Goal: Information Seeking & Learning: Find specific fact

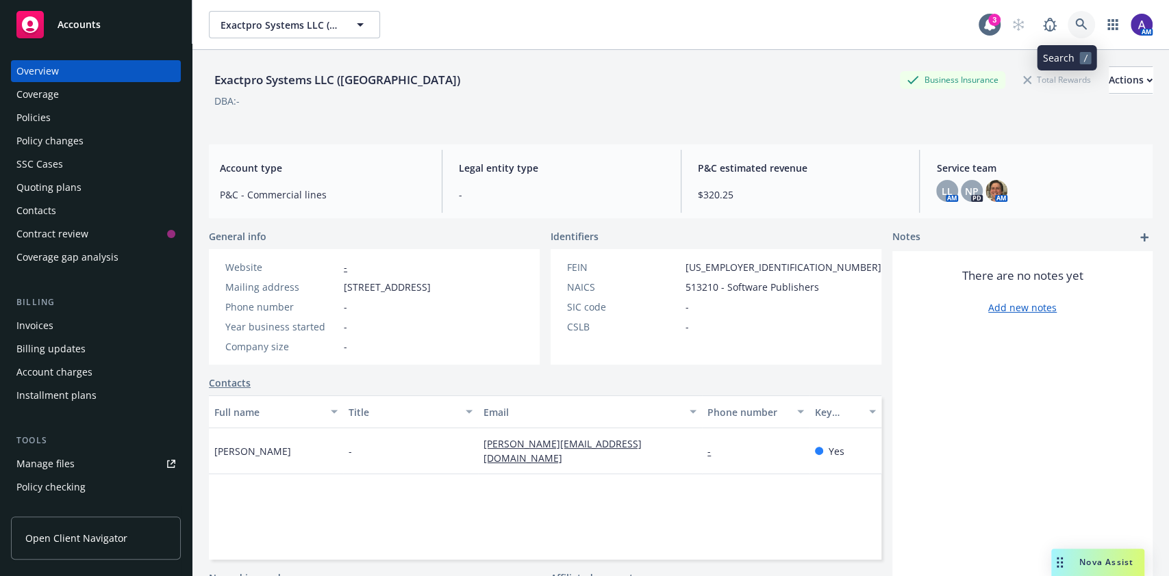
click at [1075, 25] on icon at bounding box center [1081, 24] width 12 height 12
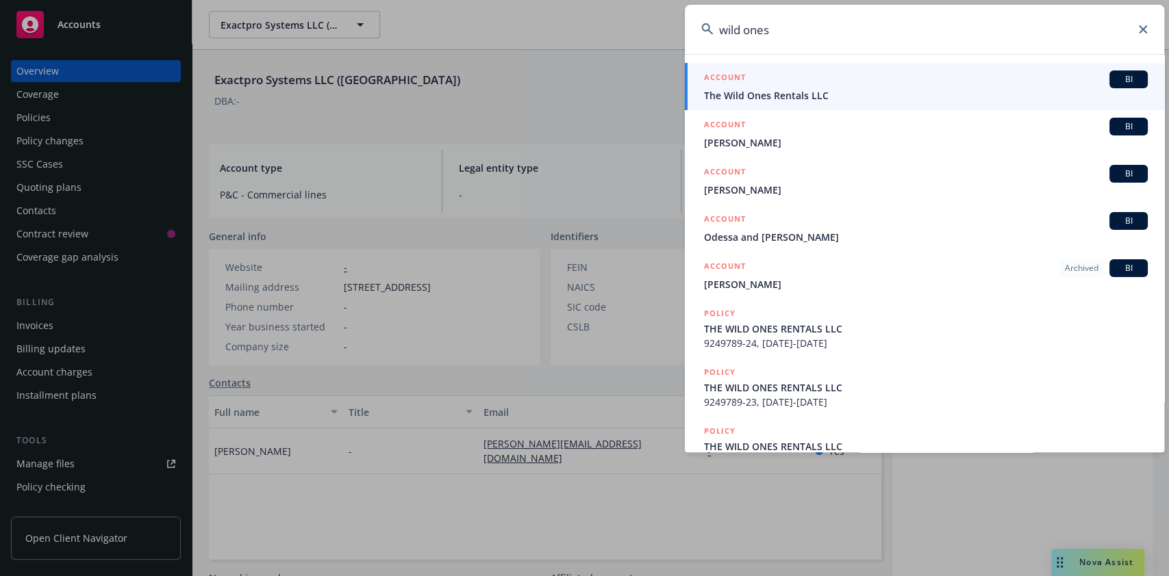
type input "wild ones"
click at [989, 79] on div "ACCOUNT BI" at bounding box center [926, 80] width 444 height 18
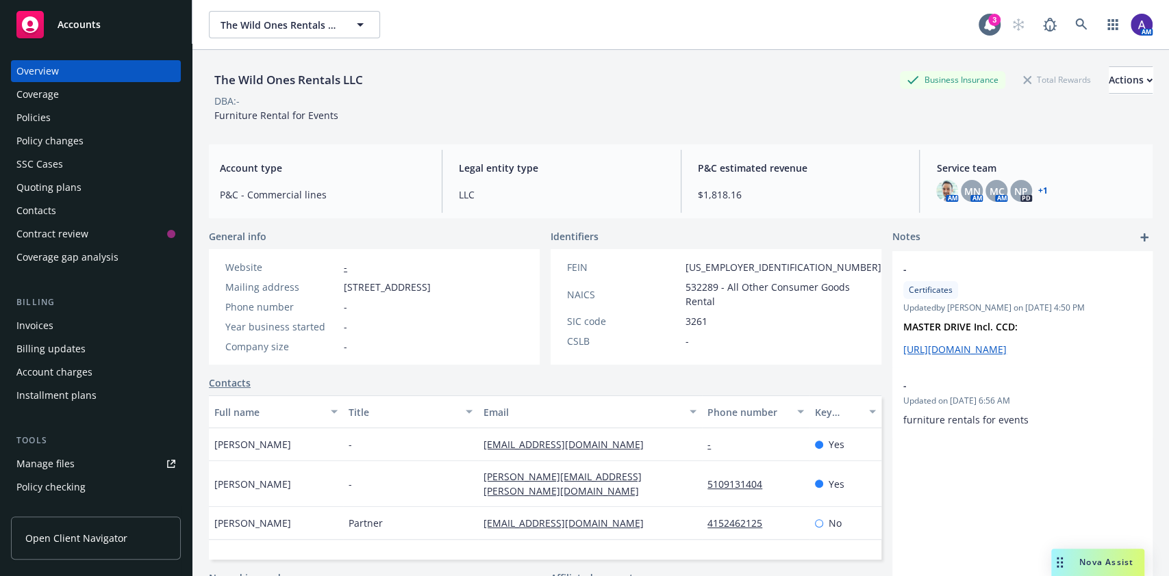
click at [45, 119] on div "Policies" at bounding box center [33, 118] width 34 height 22
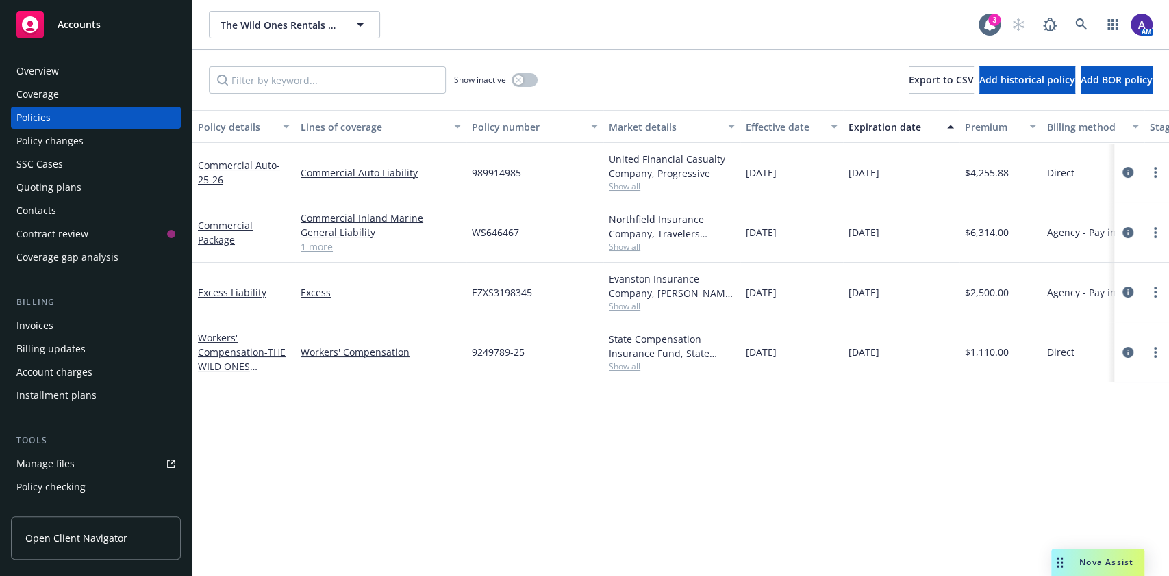
click at [490, 238] on span "WS646467" at bounding box center [495, 232] width 47 height 14
copy span "WS646467"
click at [733, 441] on div "Policy details Lines of coverage Policy number Market details Effective date Ex…" at bounding box center [680, 343] width 976 height 466
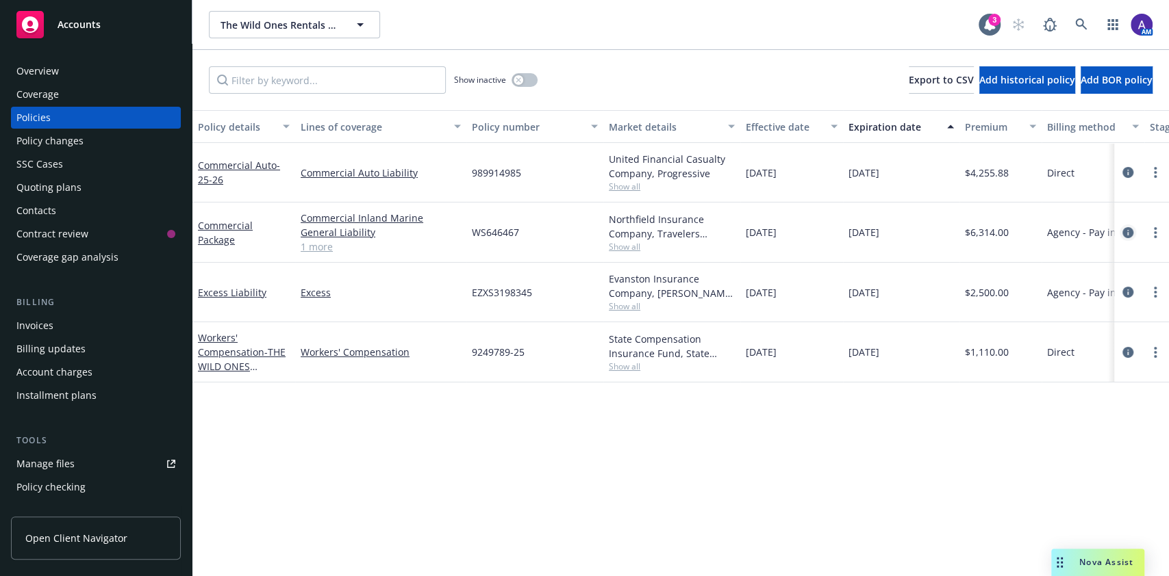
click at [1121, 228] on link "circleInformation" at bounding box center [1127, 233] width 16 height 16
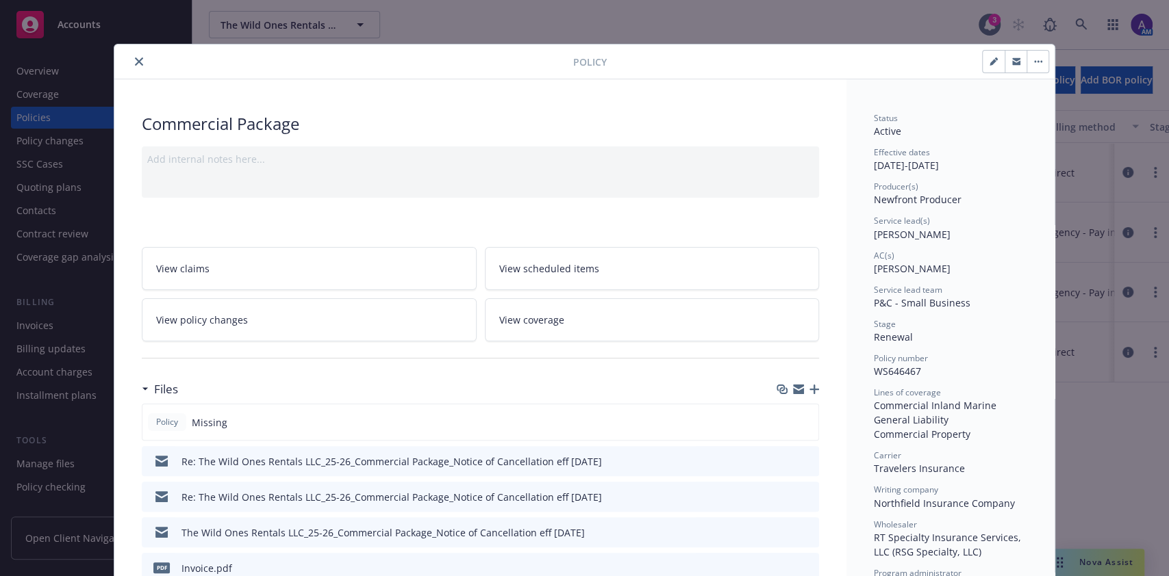
scroll to position [177, 0]
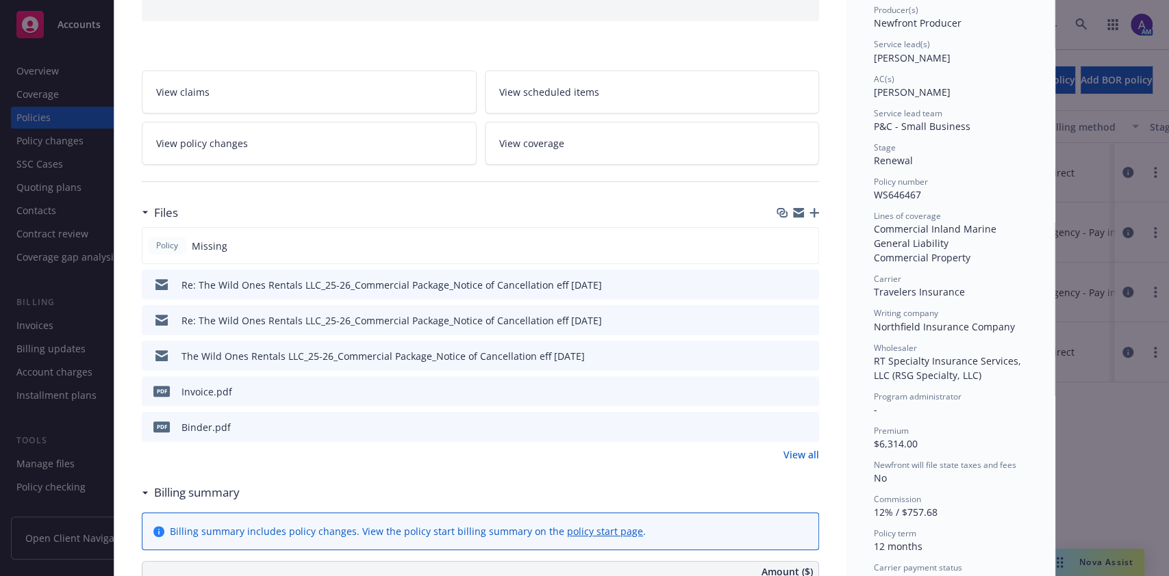
click at [802, 429] on button at bounding box center [807, 427] width 12 height 14
click at [802, 424] on icon "preview file" at bounding box center [806, 427] width 12 height 10
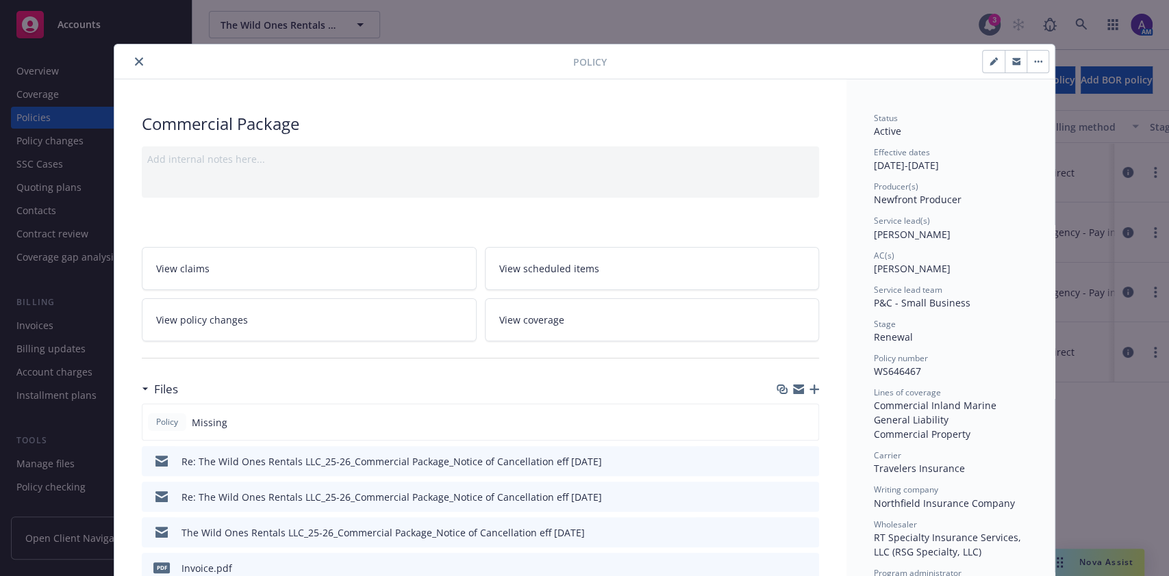
click at [135, 61] on icon "close" at bounding box center [139, 62] width 8 height 8
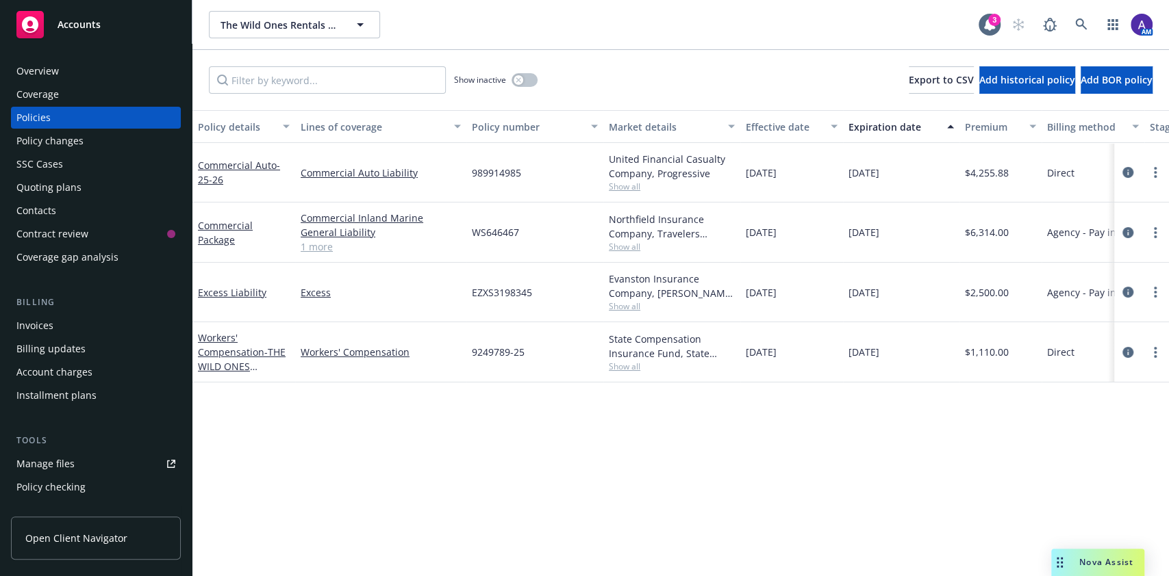
click at [53, 202] on div "Contacts" at bounding box center [36, 211] width 40 height 22
